Goal: Book appointment/travel/reservation

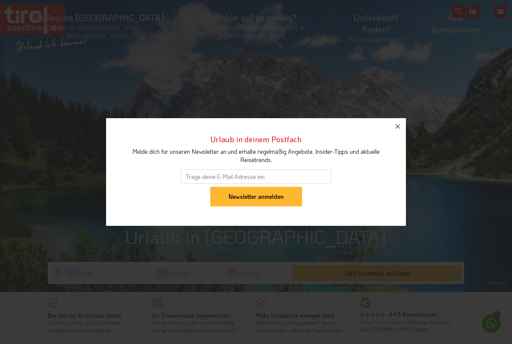
click at [397, 125] on icon "button" at bounding box center [397, 126] width 9 height 9
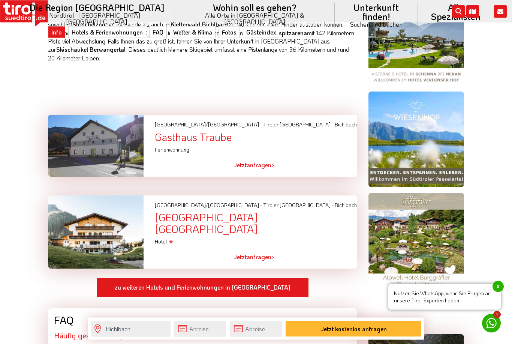
scroll to position [611, 0]
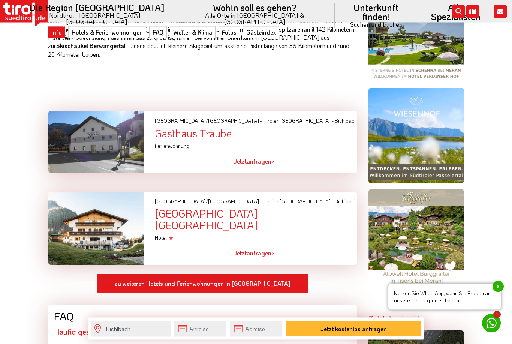
click at [88, 115] on div at bounding box center [95, 142] width 107 height 62
click at [88, 120] on div at bounding box center [95, 142] width 107 height 62
click at [73, 111] on div at bounding box center [95, 142] width 107 height 62
click at [199, 111] on div "Tirol/Nordtirol - Tiroler Zugspitz Arena - Bichlbach Gasthaus Traube Ferienwohn…" at bounding box center [256, 130] width 214 height 38
click at [187, 208] on div "[GEOGRAPHIC_DATA] [GEOGRAPHIC_DATA]" at bounding box center [256, 219] width 202 height 23
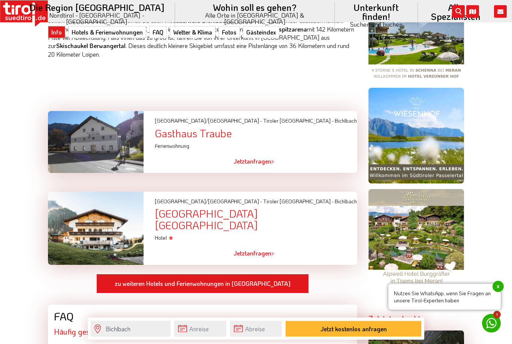
click at [174, 208] on div "[GEOGRAPHIC_DATA] [GEOGRAPHIC_DATA]" at bounding box center [256, 219] width 202 height 23
click at [95, 193] on div at bounding box center [95, 228] width 107 height 73
click at [93, 192] on div at bounding box center [95, 228] width 107 height 73
click at [89, 192] on div at bounding box center [95, 228] width 107 height 73
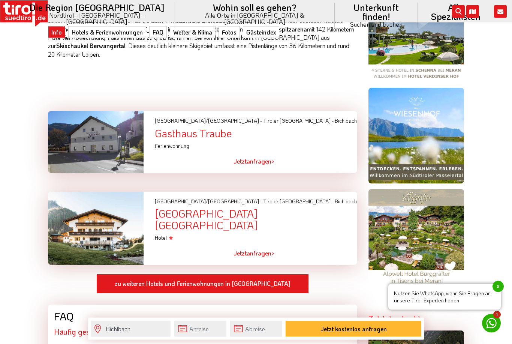
click at [87, 192] on div at bounding box center [95, 228] width 107 height 73
click at [251, 242] on div "Jetzt anfragen >" at bounding box center [256, 253] width 214 height 23
click at [217, 274] on link "zu weiteren Hotels und Ferienwohnungen in Bichlbach" at bounding box center [202, 283] width 212 height 19
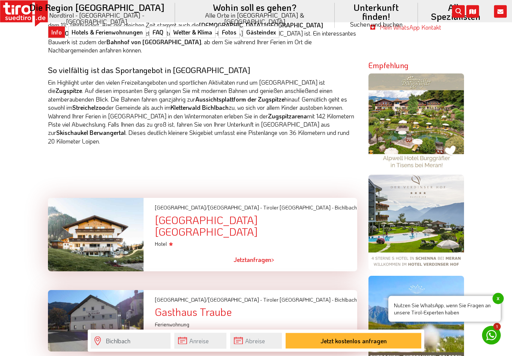
scroll to position [538, 0]
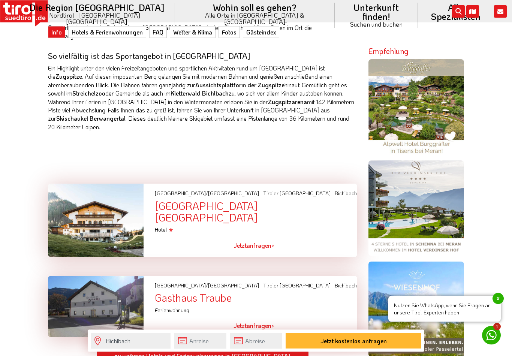
click at [258, 237] on link "Jetzt anfragen >" at bounding box center [253, 245] width 41 height 17
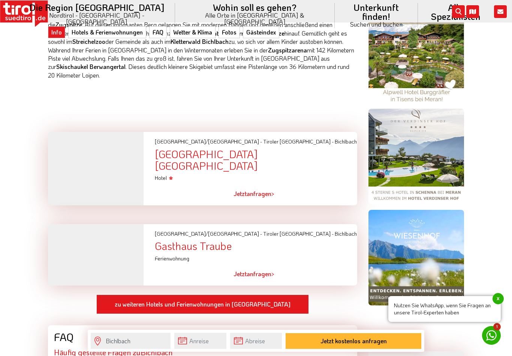
scroll to position [592, 0]
